Goal: Find specific page/section

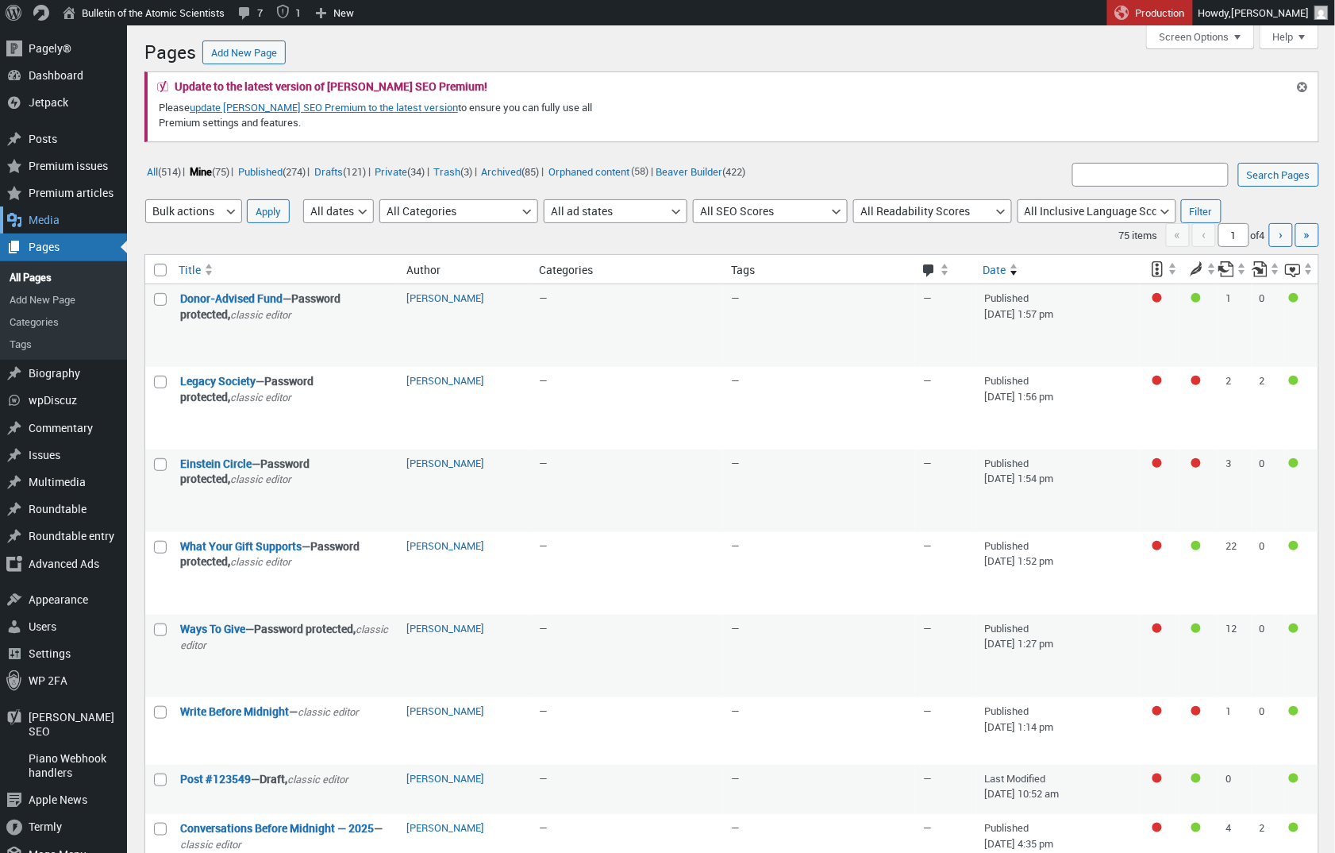
click at [70, 220] on div "Media" at bounding box center [63, 219] width 127 height 27
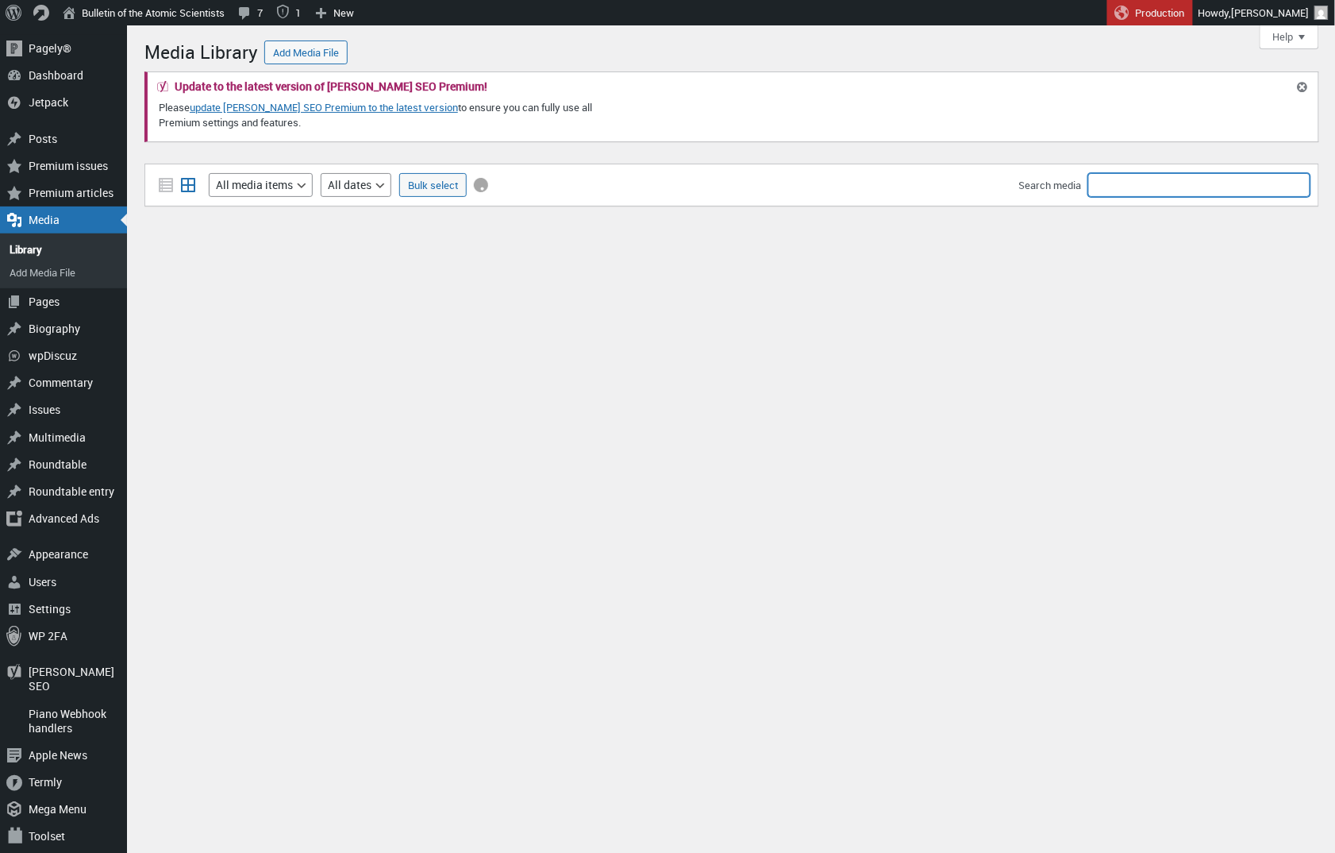
click at [1111, 189] on input "Search media" at bounding box center [1199, 185] width 222 height 24
type input "Human/Nature"
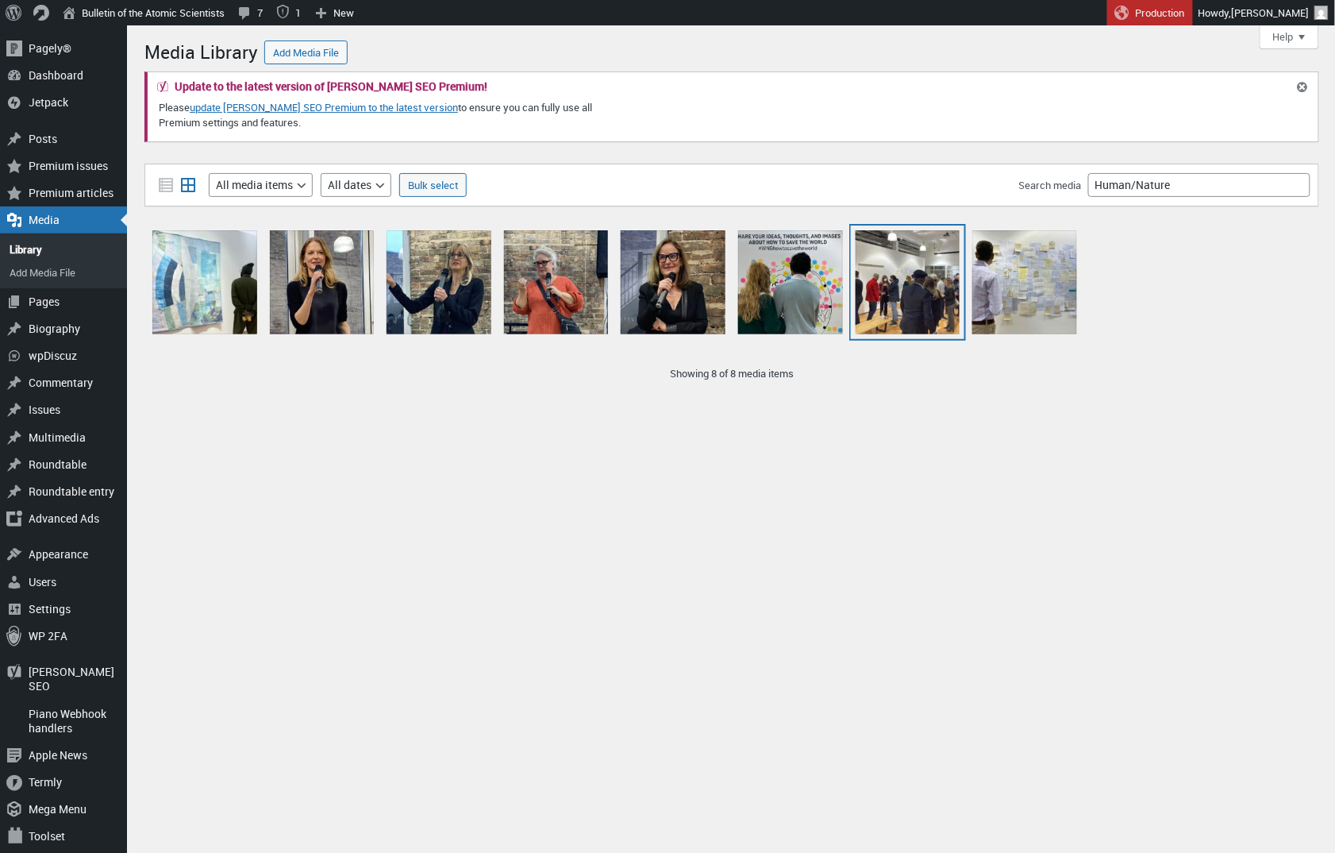
click at [919, 284] on div "HumanNature1" at bounding box center [908, 282] width 105 height 105
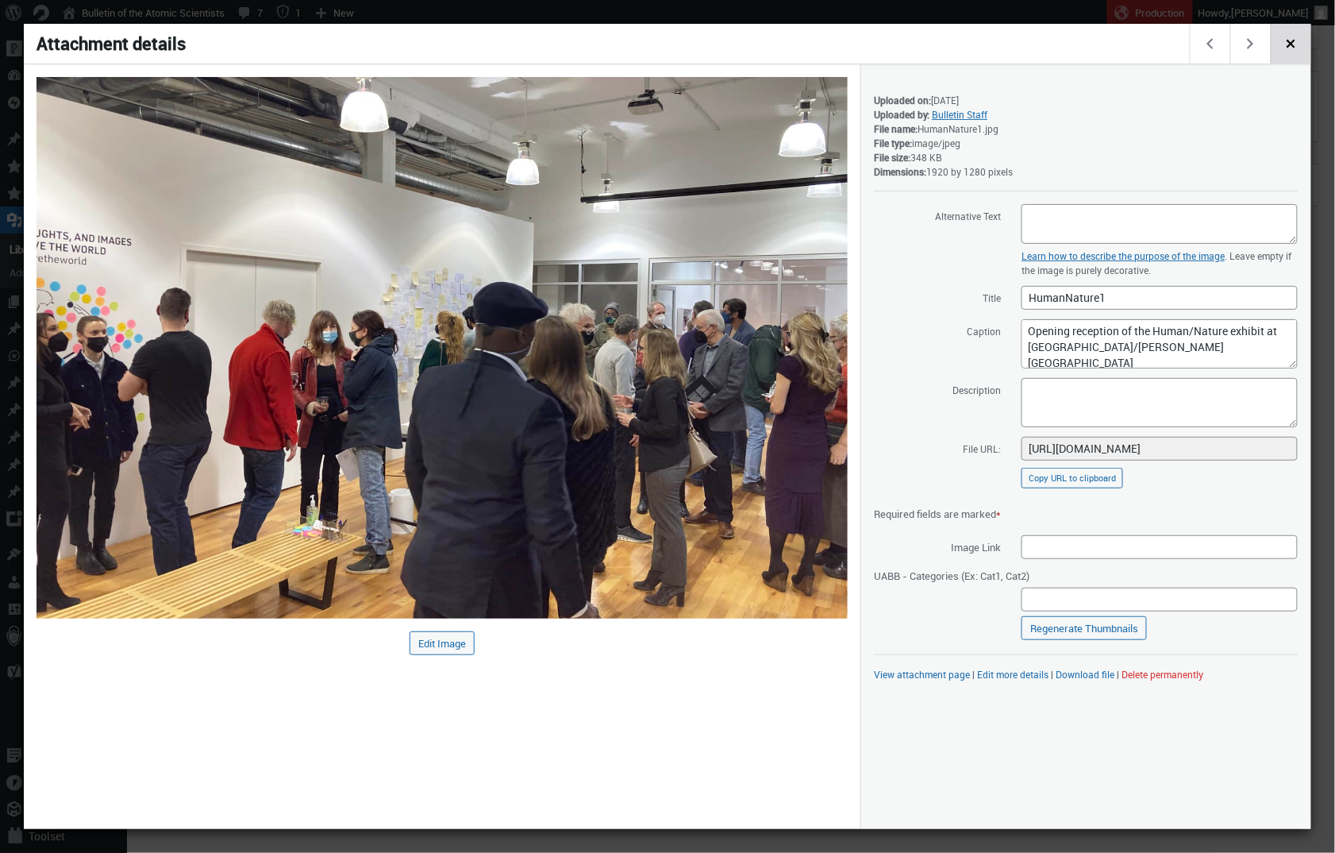
click at [1284, 46] on span "Close dialog" at bounding box center [1291, 42] width 17 height 13
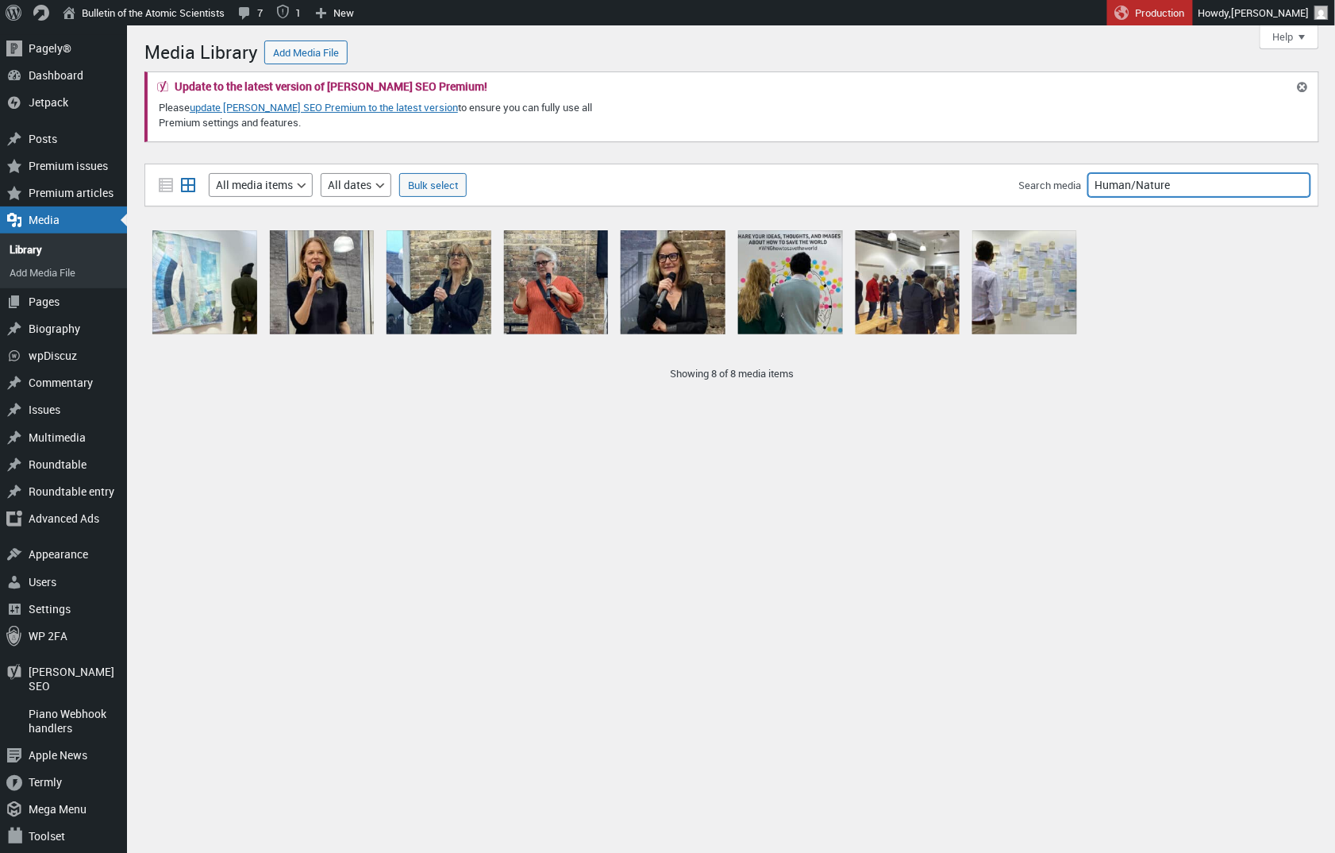
click at [1188, 182] on input "Human/Nature" at bounding box center [1199, 185] width 222 height 24
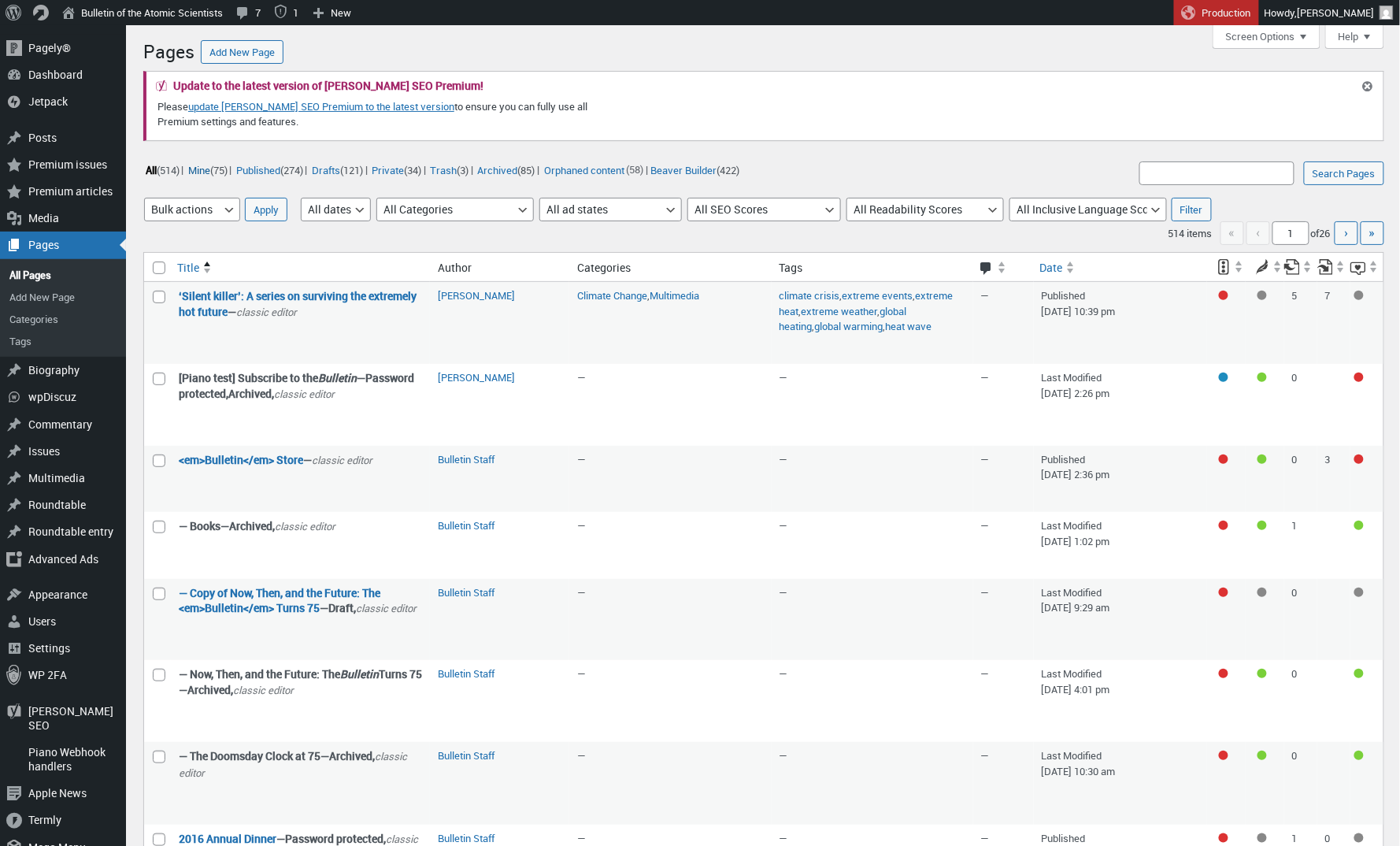
click at [224, 169] on link "Mine (75)" at bounding box center [207, 170] width 44 height 18
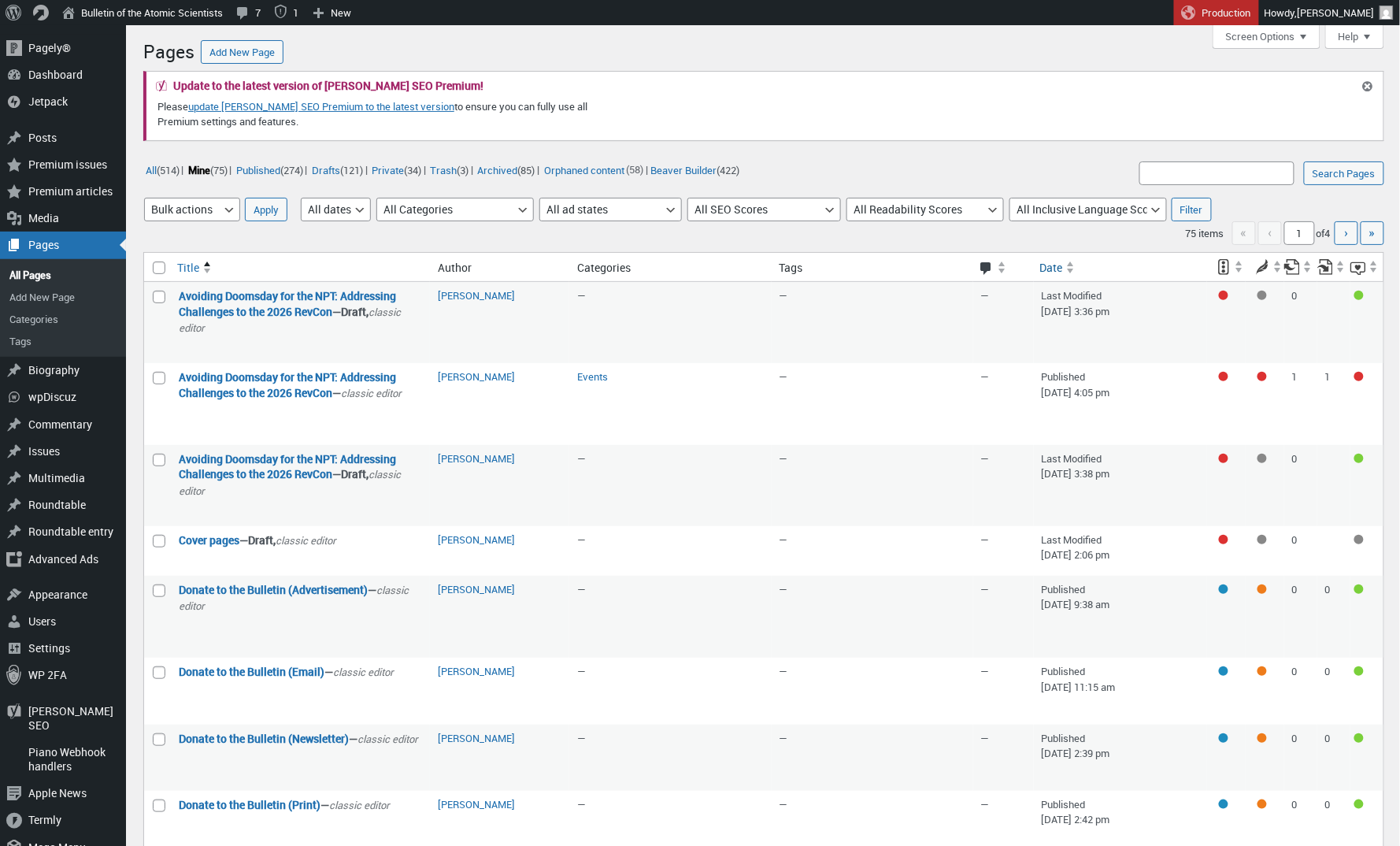
click at [1068, 270] on span at bounding box center [1072, 271] width 8 height 3
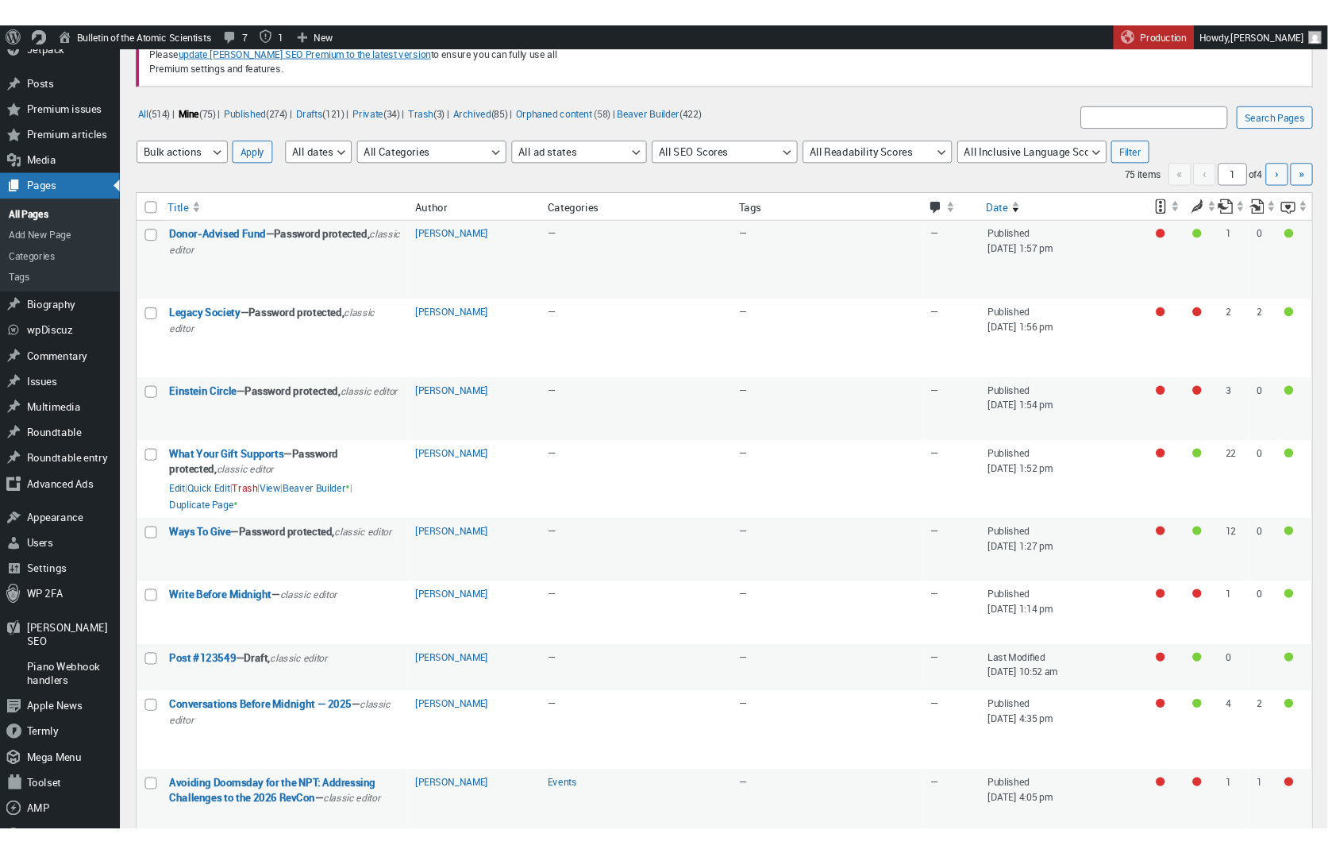
scroll to position [87, 0]
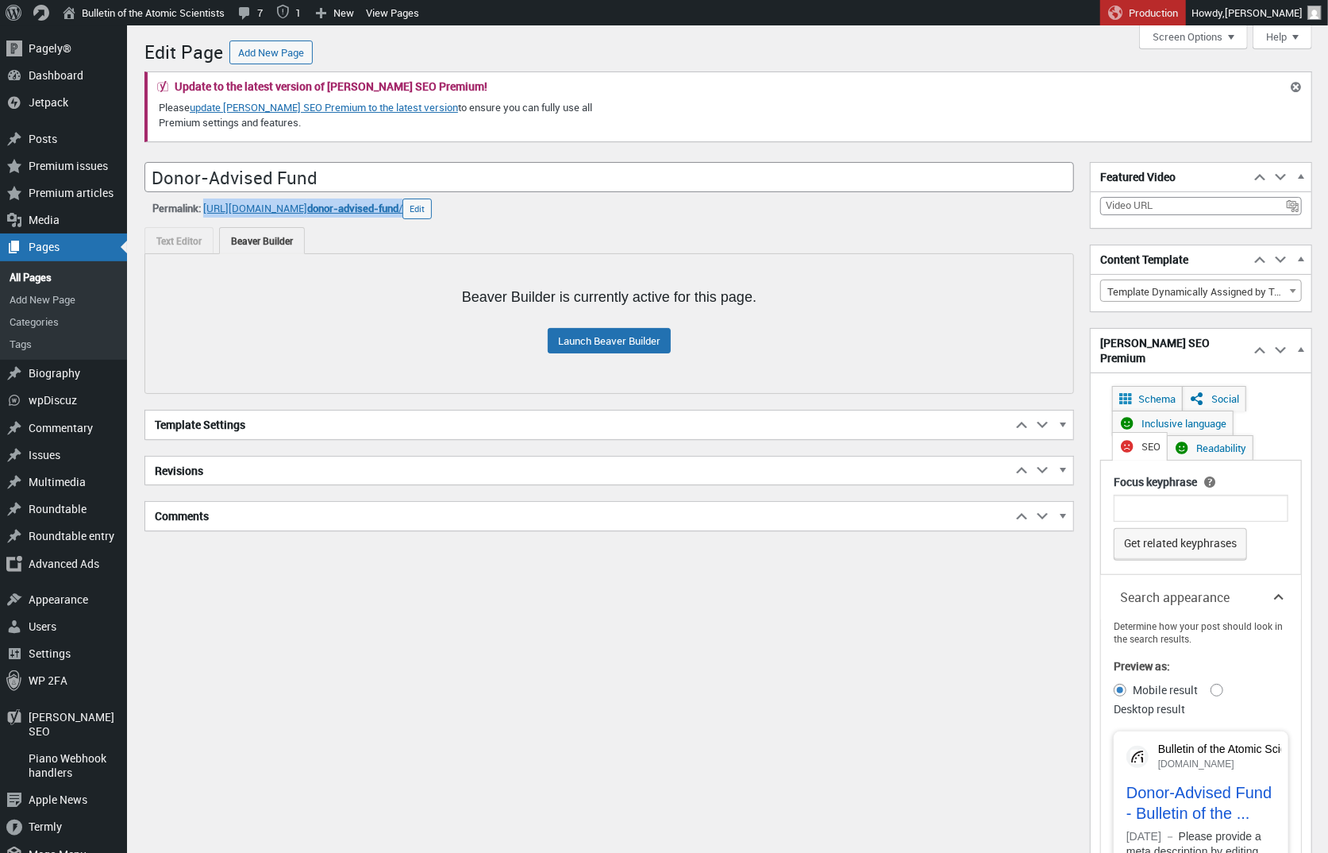
scroll to position [11, 0]
